Goal: Task Accomplishment & Management: Use online tool/utility

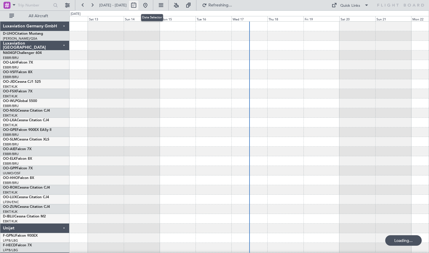
click at [138, 6] on button at bounding box center [133, 5] width 9 height 9
select select "9"
select select "2025"
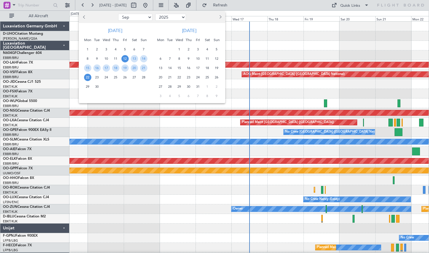
click at [132, 18] on select "Jan Feb Mar Apr May Jun [DATE] Aug Sep Oct Nov Dec" at bounding box center [135, 17] width 34 height 7
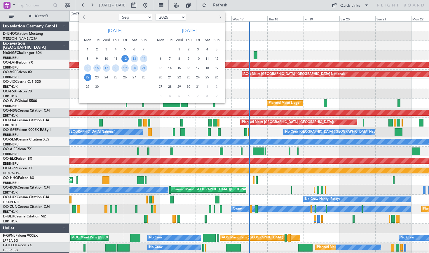
select select "2"
click at [94, 67] on span "11" at bounding box center [96, 68] width 7 height 7
click at [113, 68] on span "13" at bounding box center [115, 68] width 7 height 7
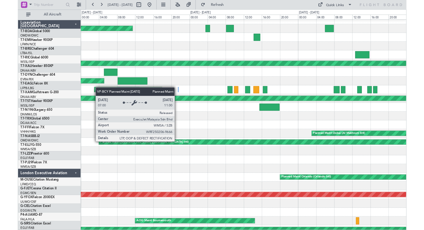
scroll to position [1084, 0]
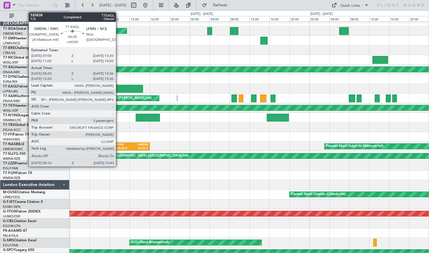
click at [119, 88] on div at bounding box center [126, 89] width 33 height 8
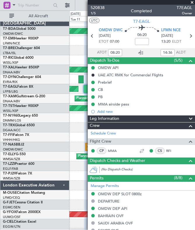
type input "12:20"
type input "15:36"
type input "08:20"
type input "14:36"
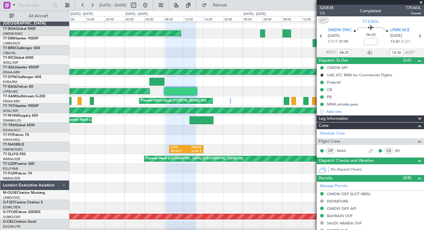
scroll to position [1082, 0]
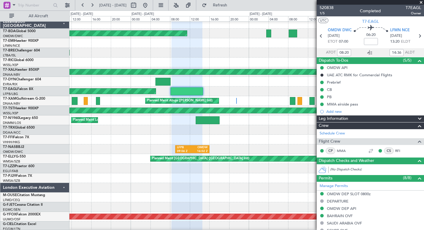
click at [222, 89] on div "Planned Maint Dubai (Al Maktoum Intl)" at bounding box center [246, 91] width 355 height 10
click at [422, 2] on span at bounding box center [422, 2] width 6 height 5
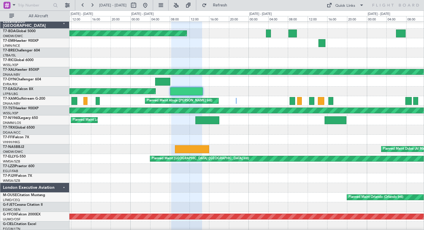
type input "0"
